Goal: Find specific page/section: Find specific page/section

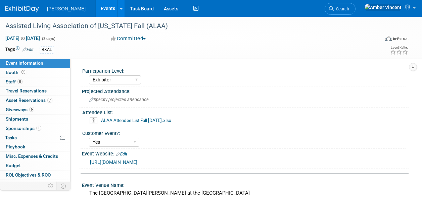
select select "Exhibitor"
select select "Yes"
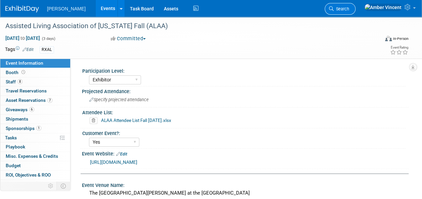
click at [349, 7] on span "Search" at bounding box center [341, 8] width 15 height 5
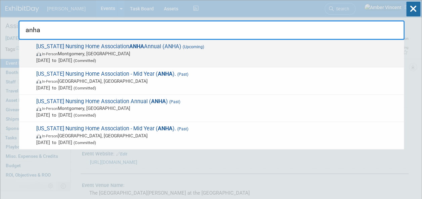
type input "anha"
click at [107, 50] on span "In-Person Montgomery, AL" at bounding box center [218, 53] width 364 height 7
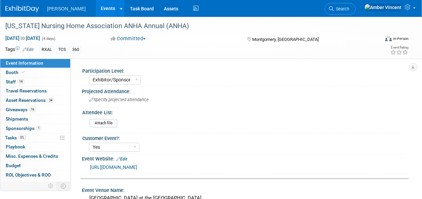
select select "Exhibitor/Sponsor"
select select "Yes"
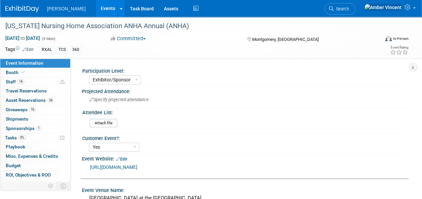
click at [355, 5] on link "Search" at bounding box center [340, 9] width 31 height 12
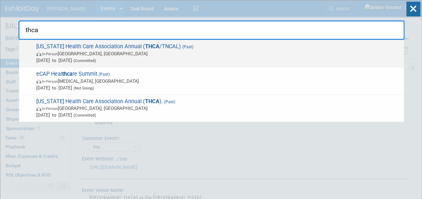
type input "thca"
click at [243, 56] on span "In-Person Nashville, TN" at bounding box center [218, 53] width 364 height 7
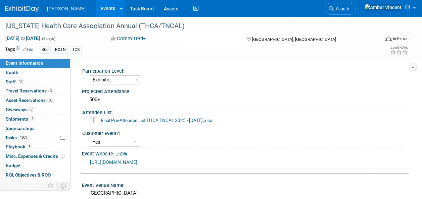
select select "Exhibitor"
select select "Yes"
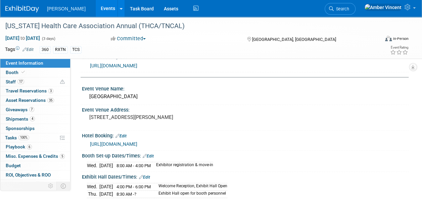
scroll to position [168, 0]
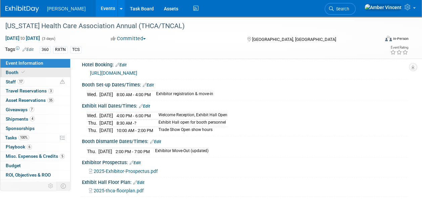
click at [30, 73] on link "Booth" at bounding box center [35, 72] width 70 height 9
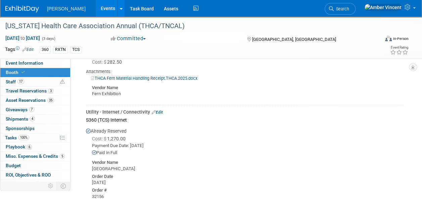
scroll to position [973, 0]
